Goal: Find contact information: Find contact information

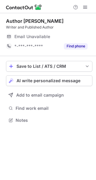
scroll to position [116, 96]
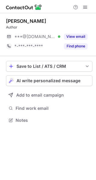
scroll to position [116, 96]
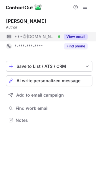
click at [77, 37] on button "View email" at bounding box center [76, 37] width 24 height 6
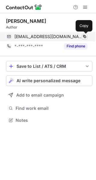
click at [84, 37] on span at bounding box center [84, 36] width 5 height 5
